Goal: Task Accomplishment & Management: Use online tool/utility

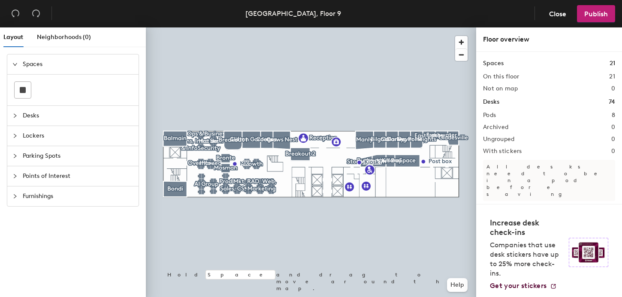
click at [28, 112] on span "Desks" at bounding box center [78, 116] width 111 height 20
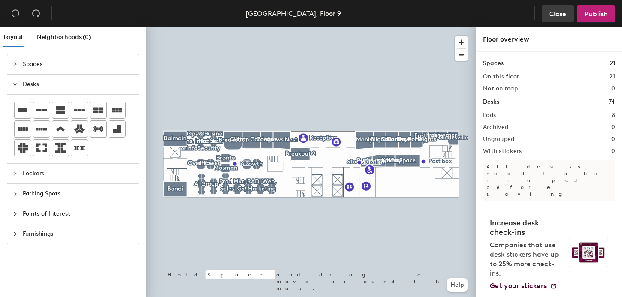
click at [547, 13] on button "Close" at bounding box center [558, 13] width 32 height 17
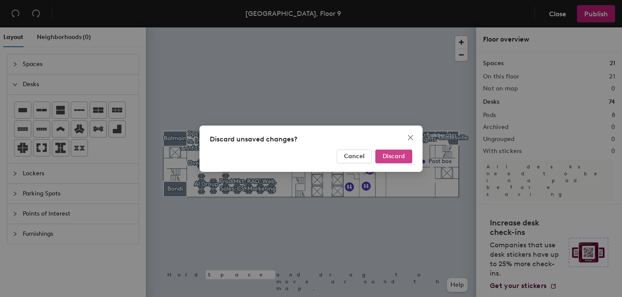
click at [394, 153] on span "Discard" at bounding box center [394, 156] width 22 height 7
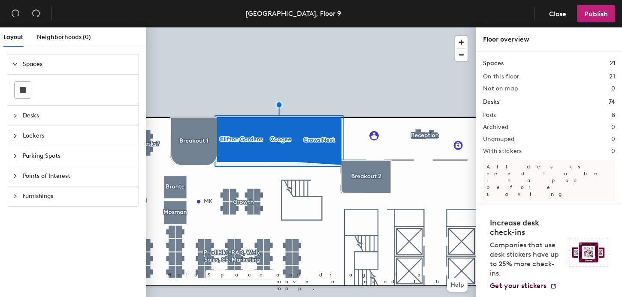
click at [296, 27] on div at bounding box center [311, 27] width 330 height 0
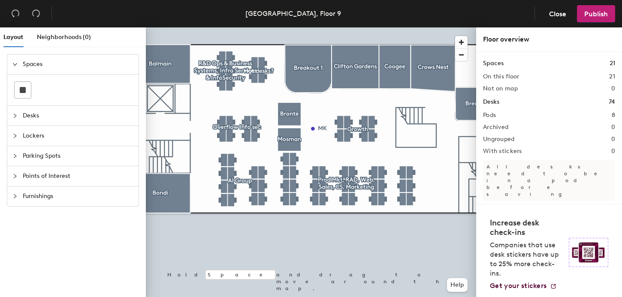
click at [254, 27] on div at bounding box center [311, 27] width 330 height 0
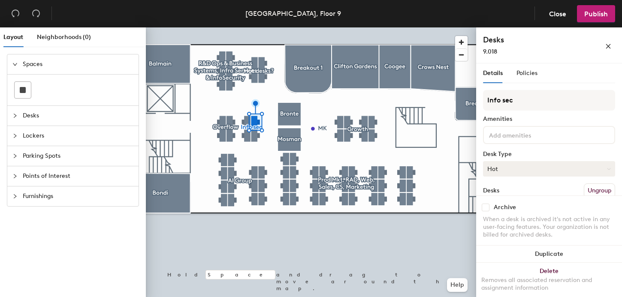
click at [508, 168] on button "Hot" at bounding box center [549, 168] width 132 height 15
click at [505, 196] on div "Assigned" at bounding box center [527, 195] width 86 height 13
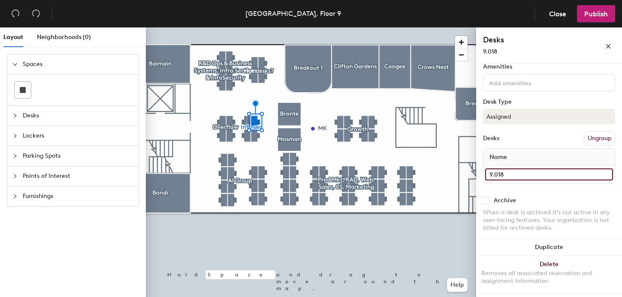
click at [508, 174] on input "9.018" at bounding box center [549, 175] width 128 height 12
click at [509, 174] on input "9.018" at bounding box center [549, 175] width 128 height 12
click at [510, 174] on input "9.018" at bounding box center [549, 175] width 128 height 12
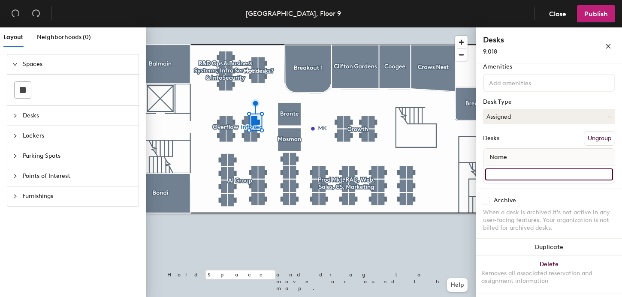
type input "-"
paste input "siddaarth.turaga@hq.intercom.com"
drag, startPoint x: 553, startPoint y: 176, endPoint x: 627, endPoint y: 176, distance: 73.4
click at [622, 176] on html "Skip navigation Schedule Office People Analytics Visits Deliveries Services Man…" at bounding box center [311, 148] width 622 height 297
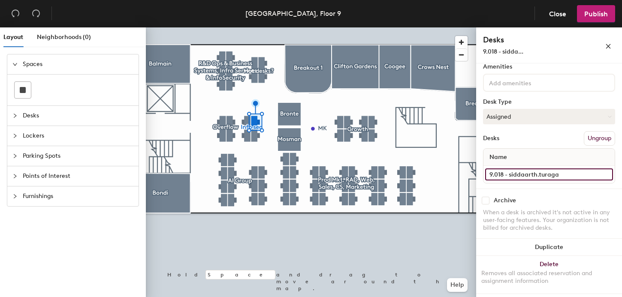
scroll to position [0, 0]
click at [512, 176] on input "9.018 - siddaarth.turaga" at bounding box center [549, 175] width 128 height 12
click at [516, 176] on input "9.018 - siddaarth.turaga" at bounding box center [549, 175] width 128 height 12
click at [539, 176] on input "9.018 - siddaarth.turaga" at bounding box center [549, 175] width 128 height 12
click at [539, 175] on input "9.018 - siddaarth.turaga" at bounding box center [549, 175] width 128 height 12
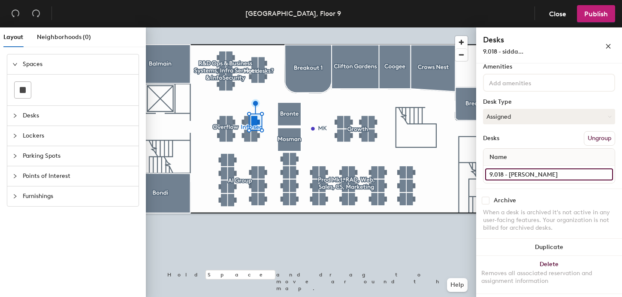
click at [513, 175] on input "9.018 - siddaarth Turaga" at bounding box center [549, 175] width 128 height 12
type input "9.018 - Siddaarth Turaga"
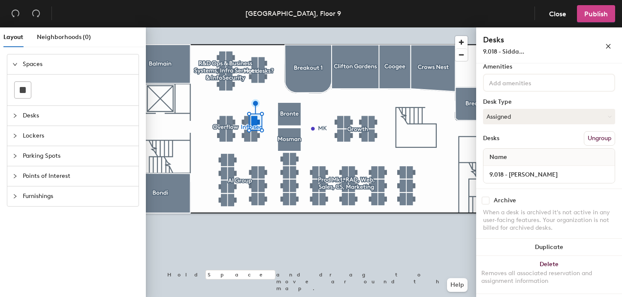
click at [608, 12] on button "Publish" at bounding box center [596, 13] width 38 height 17
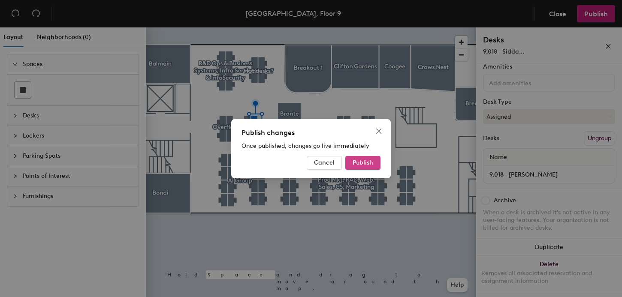
click at [365, 163] on span "Publish" at bounding box center [363, 162] width 21 height 7
